Goal: Book appointment/travel/reservation

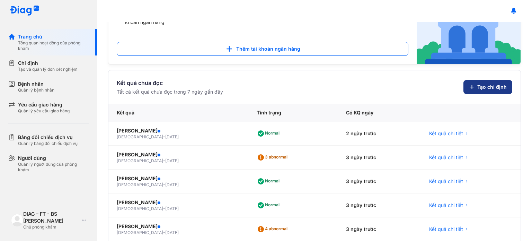
click at [474, 80] on button "Tạo chỉ định" at bounding box center [487, 87] width 49 height 14
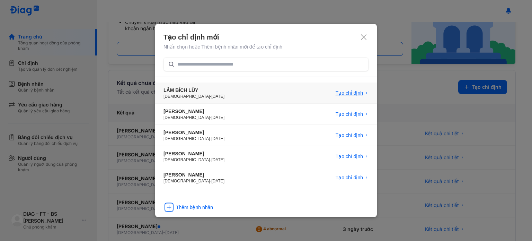
click at [357, 89] on span "Tạo chỉ định" at bounding box center [348, 92] width 27 height 7
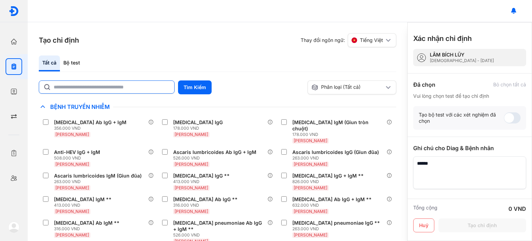
click at [135, 86] on input "text" at bounding box center [112, 87] width 116 height 12
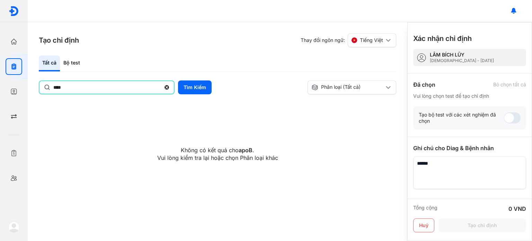
drag, startPoint x: 135, startPoint y: 86, endPoint x: 40, endPoint y: 86, distance: 95.6
click at [40, 86] on div "****" at bounding box center [107, 87] width 136 height 14
click at [53, 86] on input "****" at bounding box center [106, 87] width 107 height 12
type input "**********"
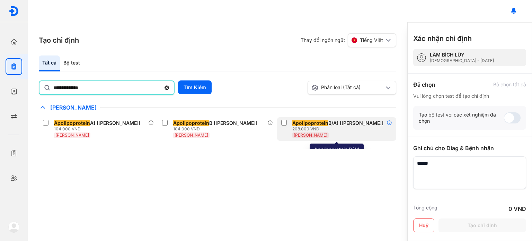
click at [386, 123] on icon at bounding box center [389, 123] width 6 height 6
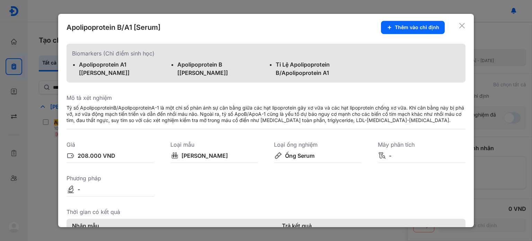
click at [458, 27] on icon at bounding box center [461, 25] width 7 height 7
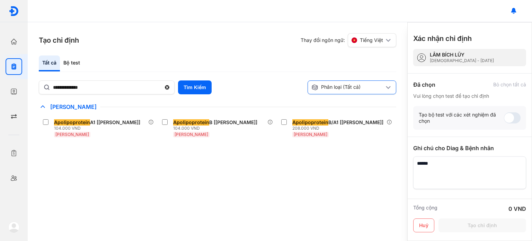
click at [359, 84] on div "Phân loại (Tất cả)" at bounding box center [347, 87] width 73 height 7
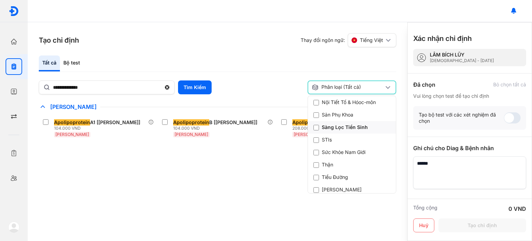
scroll to position [242, 0]
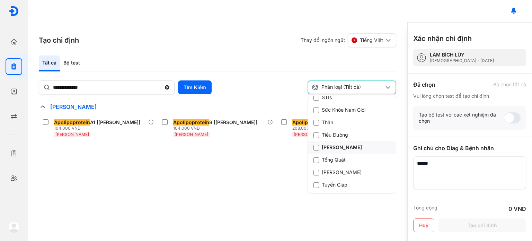
click at [339, 149] on div "[PERSON_NAME]" at bounding box center [337, 147] width 48 height 7
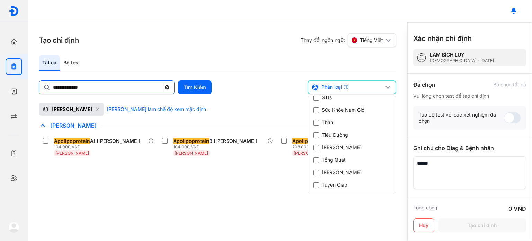
click at [166, 88] on icon at bounding box center [167, 87] width 6 height 7
click at [161, 88] on input "**********" at bounding box center [107, 87] width 108 height 12
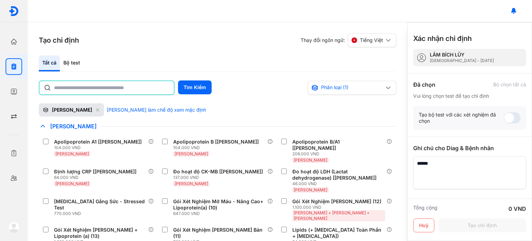
click at [167, 54] on div "Tạo chỉ định Thay đổi ngôn ngữ: Tiếng Việt Tất cả Bộ test Tìm Kiếm Phân loại (1…" at bounding box center [217, 131] width 379 height 218
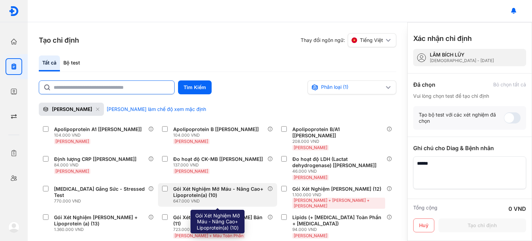
scroll to position [0, 0]
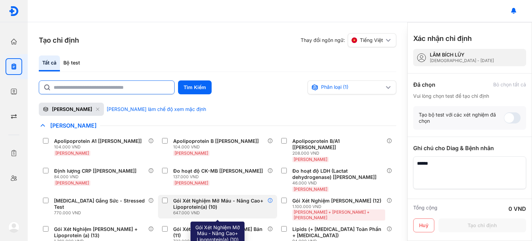
click at [269, 197] on icon at bounding box center [270, 200] width 6 height 6
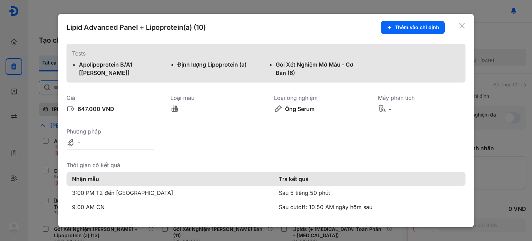
click at [50, 99] on div at bounding box center [266, 120] width 532 height 241
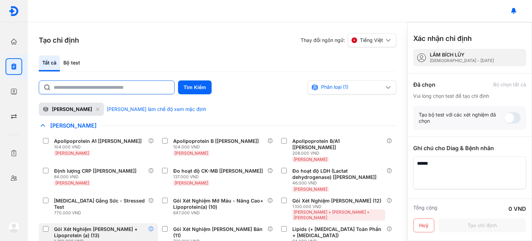
click at [151, 226] on icon at bounding box center [151, 229] width 6 height 6
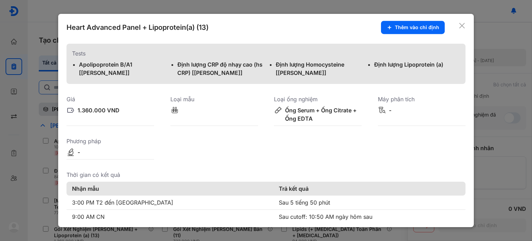
click at [253, 4] on div at bounding box center [266, 120] width 532 height 241
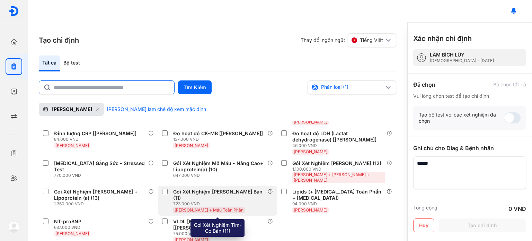
scroll to position [37, 0]
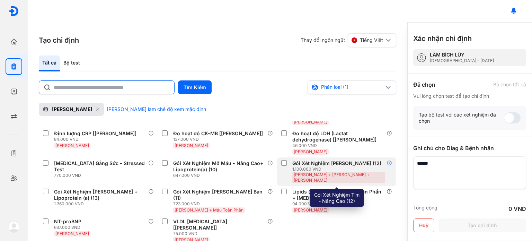
click at [388, 160] on icon at bounding box center [389, 163] width 6 height 6
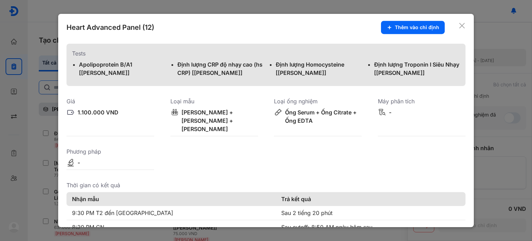
click at [491, 82] on div at bounding box center [266, 120] width 532 height 241
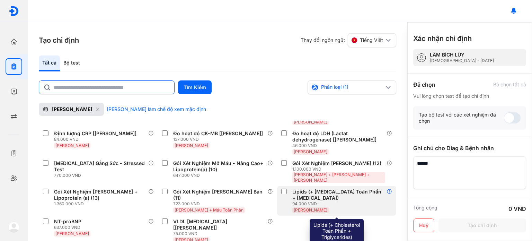
click at [388, 188] on icon at bounding box center [389, 191] width 6 height 6
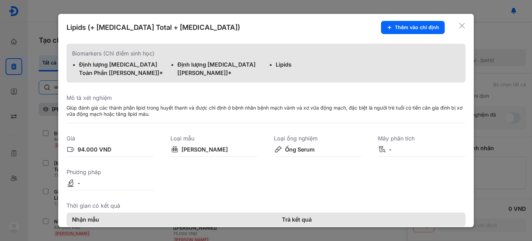
click at [47, 117] on div at bounding box center [266, 120] width 532 height 241
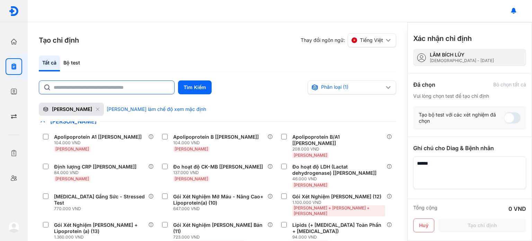
scroll to position [0, 0]
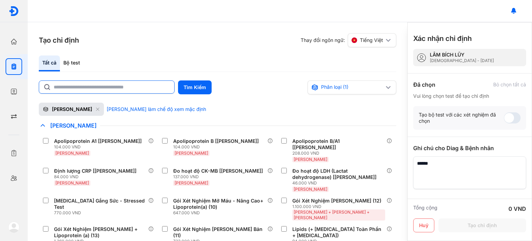
click at [86, 84] on input "text" at bounding box center [112, 87] width 116 height 12
type input "***"
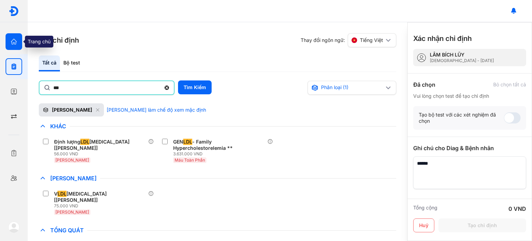
click at [12, 46] on div at bounding box center [14, 41] width 17 height 17
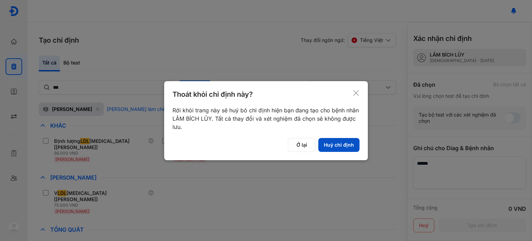
click at [338, 145] on button "Huỷ chỉ định" at bounding box center [338, 145] width 41 height 14
